Goal: Transaction & Acquisition: Purchase product/service

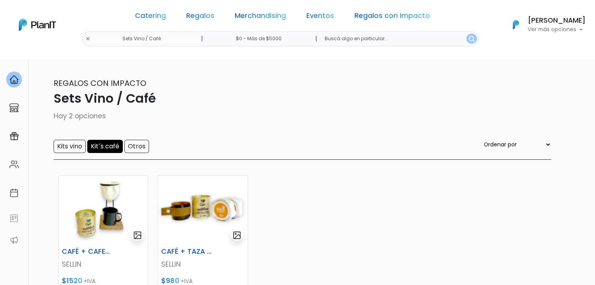
click at [108, 37] on div "Catering Regalos Merchandising Eventos Regalos con Impacto Sets Vino / Café | $…" at bounding box center [297, 24] width 595 height 43
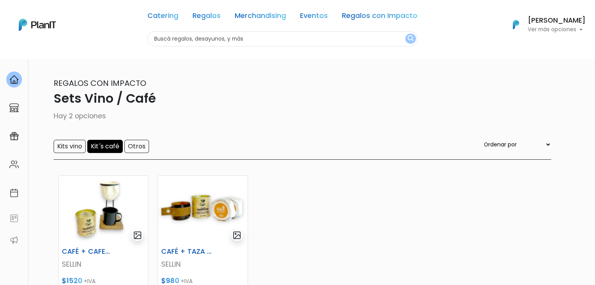
click at [180, 35] on input "text" at bounding box center [282, 38] width 270 height 15
type input "tartar"
click at [405, 34] on button "submit" at bounding box center [410, 39] width 11 height 10
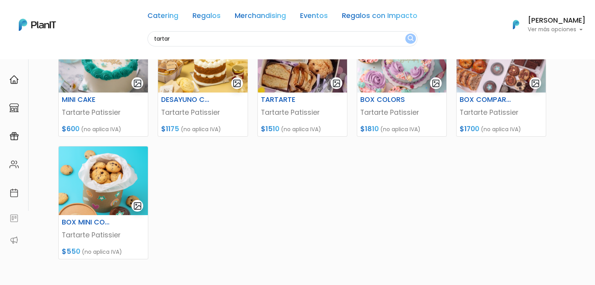
scroll to position [133, 0]
click at [86, 185] on img at bounding box center [103, 181] width 89 height 69
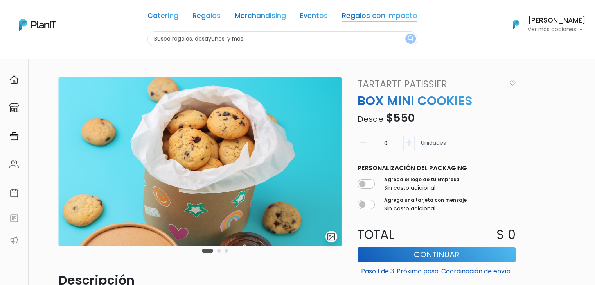
click at [371, 16] on link "Regalos con Impacto" at bounding box center [379, 17] width 75 height 9
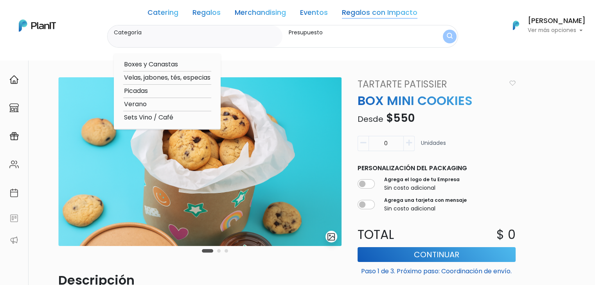
click at [169, 117] on option "Sets Vino / Café" at bounding box center [167, 118] width 88 height 10
type input "Sets Vino / Café"
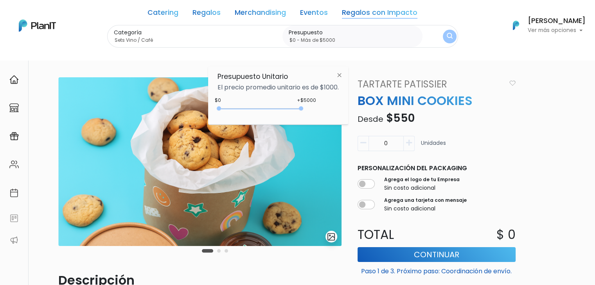
type input "$0 - Más de $5000"
drag, startPoint x: 235, startPoint y: 107, endPoint x: 325, endPoint y: 115, distance: 90.3
click at [325, 115] on div "+$5000 $0 0 : 5000 0 5000 0,5000" at bounding box center [277, 110] width 121 height 16
click at [443, 41] on button "submit" at bounding box center [449, 36] width 16 height 16
